Goal: Information Seeking & Learning: Understand process/instructions

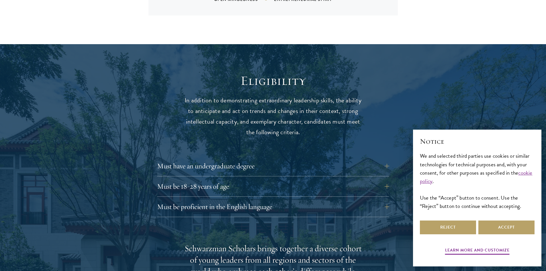
scroll to position [746, 0]
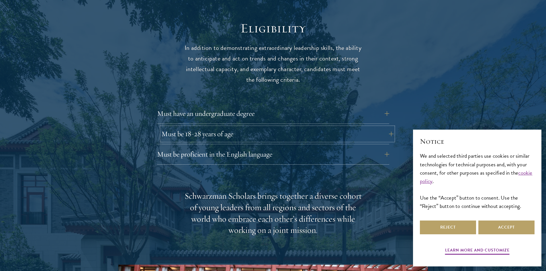
click at [382, 127] on button "Must be 18-28 years of age" at bounding box center [277, 134] width 232 height 14
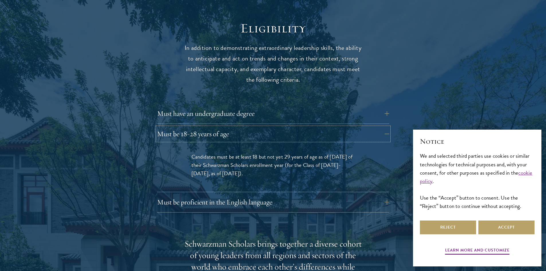
scroll to position [803, 0]
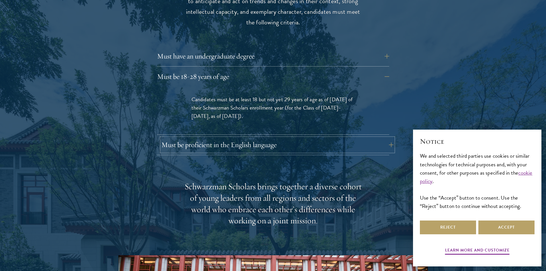
click at [258, 138] on button "Must be proficient in the English language" at bounding box center [277, 145] width 232 height 14
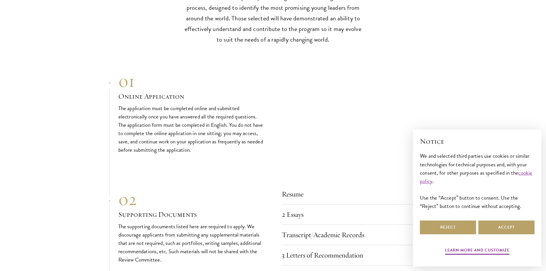
scroll to position [1949, 0]
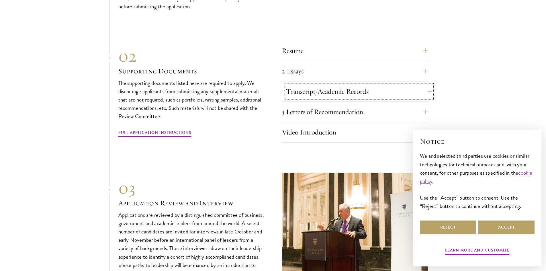
click at [305, 85] on button "Transcript/Academic Records" at bounding box center [359, 92] width 146 height 14
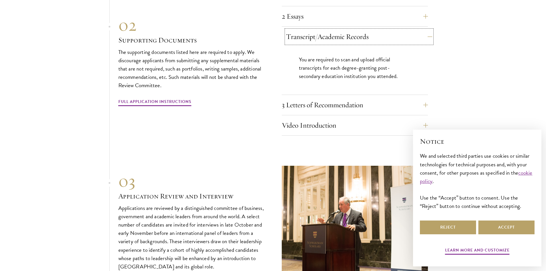
scroll to position [1853, 0]
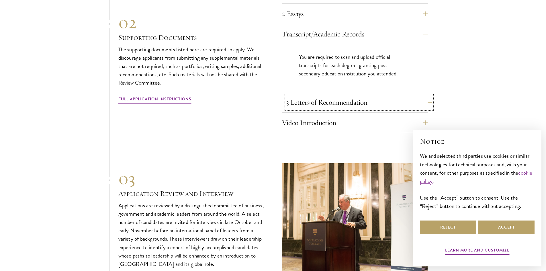
click at [313, 96] on button "3 Letters of Recommendation" at bounding box center [359, 103] width 146 height 14
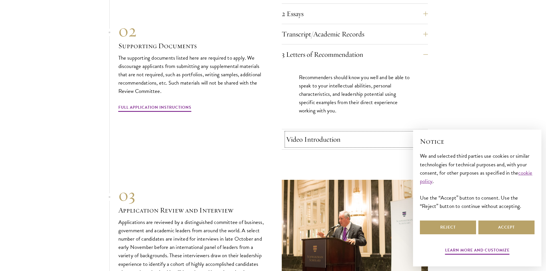
click at [318, 133] on button "Video Introduction" at bounding box center [359, 140] width 146 height 14
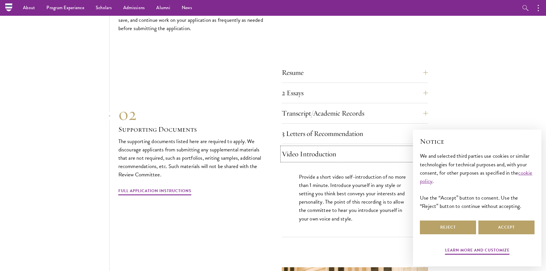
scroll to position [1767, 0]
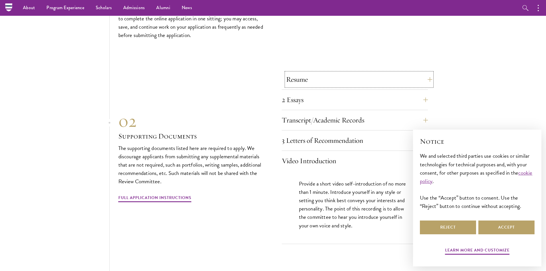
click at [314, 75] on button "Resume" at bounding box center [359, 80] width 146 height 14
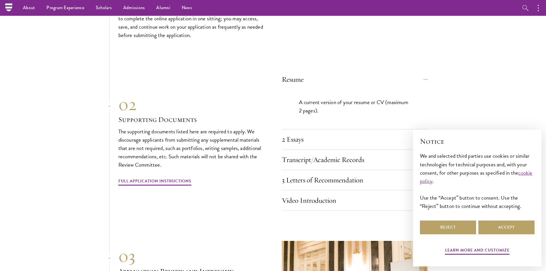
click at [315, 119] on div "Resume A current version of your resume or CV (maximum 2 pages). 2 Essays The t…" at bounding box center [355, 142] width 146 height 138
click at [309, 121] on div "Resume A current version of your resume or CV (maximum 2 pages). 2 Essays The t…" at bounding box center [355, 142] width 146 height 138
click at [305, 133] on button "2 Essays" at bounding box center [359, 140] width 146 height 14
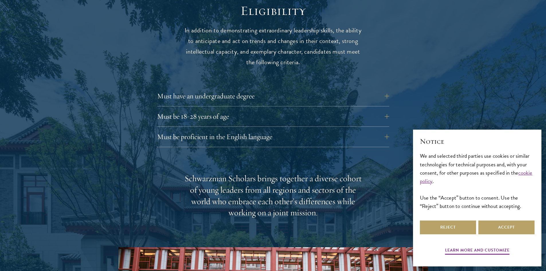
scroll to position [763, 0]
click at [254, 95] on div "Must have an undergraduate degree Applicants who are currently enrolled in unde…" at bounding box center [273, 118] width 232 height 58
click at [254, 91] on button "Must have an undergraduate degree" at bounding box center [277, 96] width 232 height 14
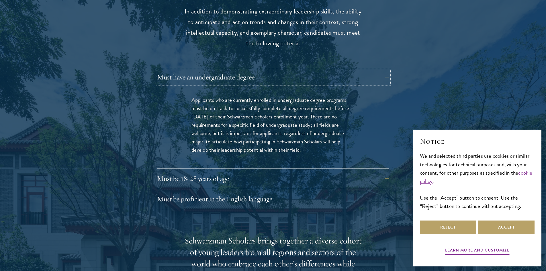
scroll to position [792, 0]
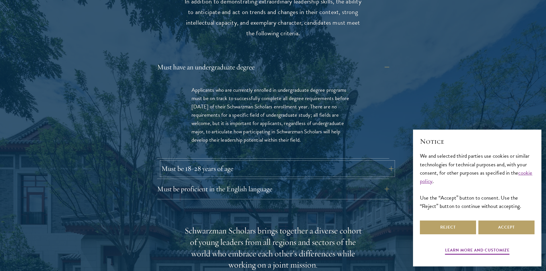
click at [227, 162] on button "Must be 18-28 years of age" at bounding box center [277, 169] width 232 height 14
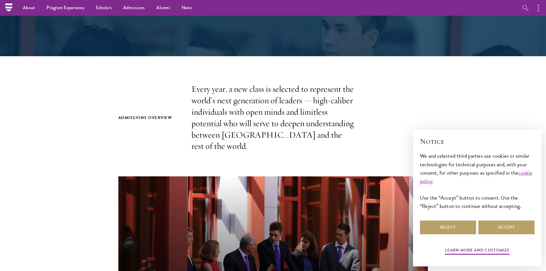
scroll to position [0, 0]
